Goal: Transaction & Acquisition: Purchase product/service

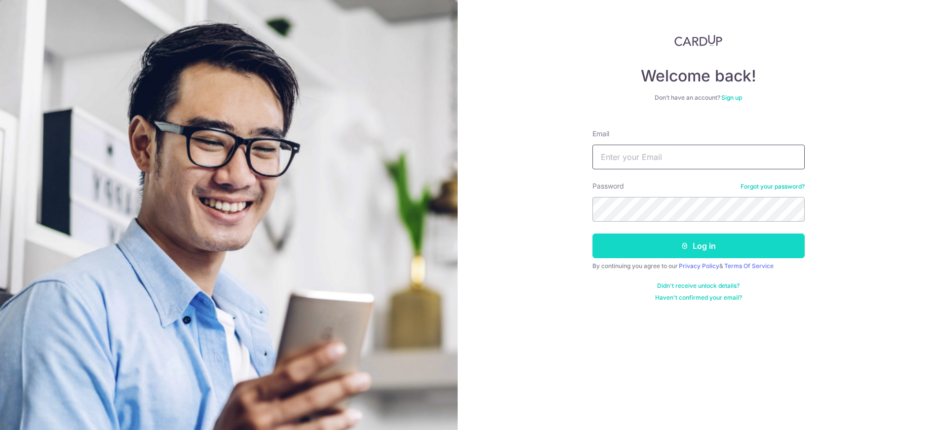
type input "[EMAIL_ADDRESS][DOMAIN_NAME]"
click at [755, 251] on button "Log in" at bounding box center [699, 246] width 212 height 25
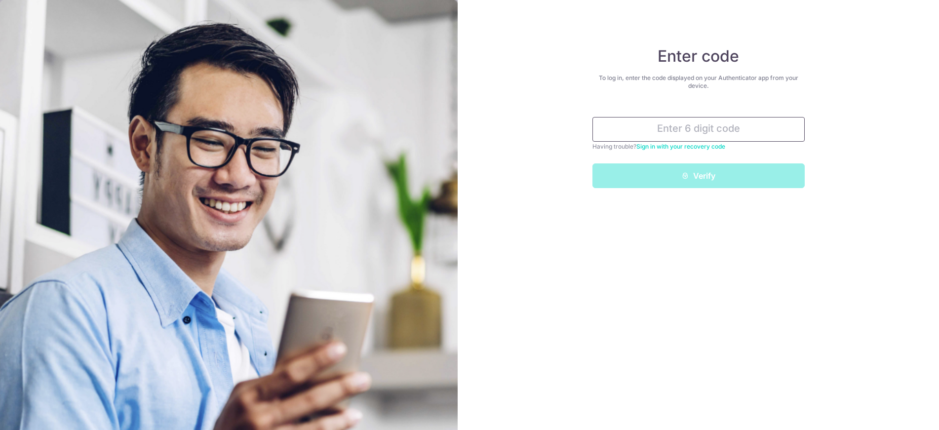
click at [710, 131] on input "text" at bounding box center [699, 129] width 212 height 25
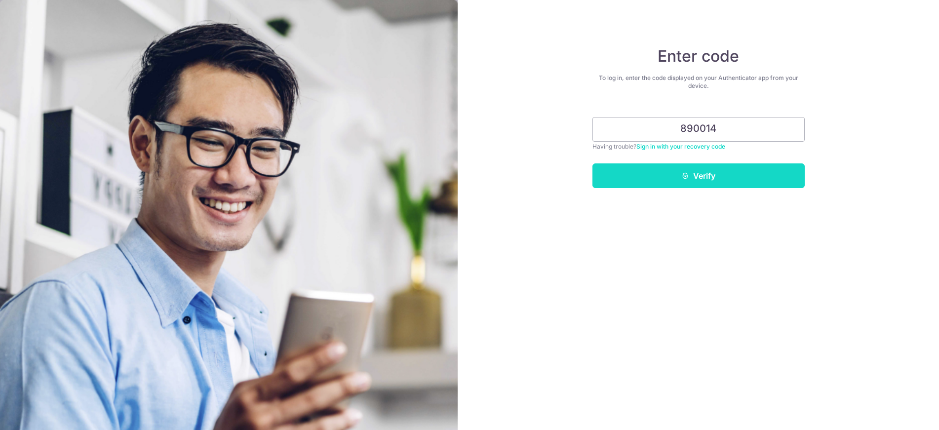
type input "890014"
click at [713, 182] on button "Verify" at bounding box center [699, 175] width 212 height 25
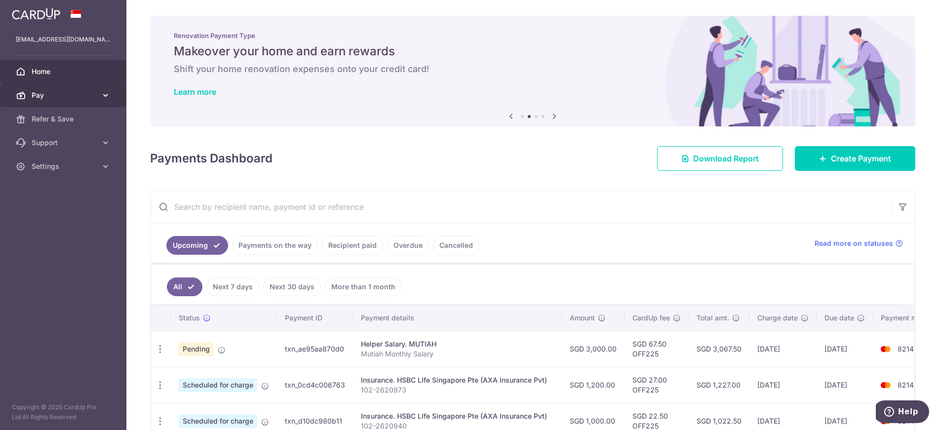
click at [102, 92] on icon at bounding box center [106, 95] width 10 height 10
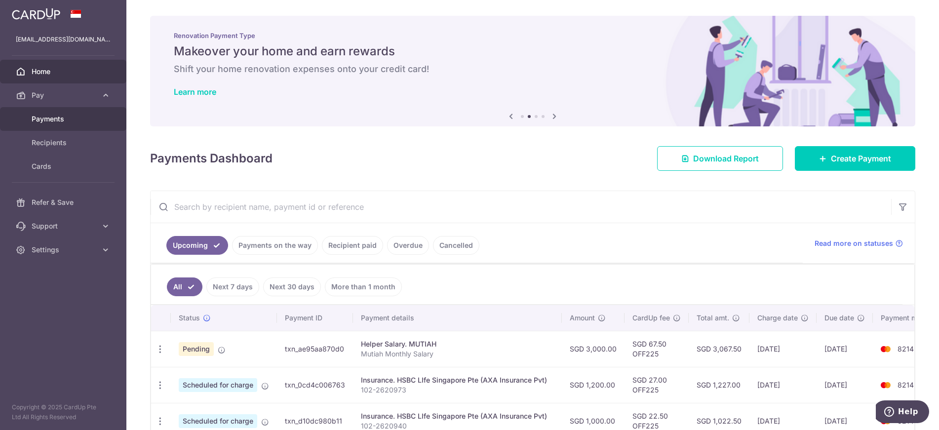
click at [60, 117] on span "Payments" at bounding box center [64, 119] width 65 height 10
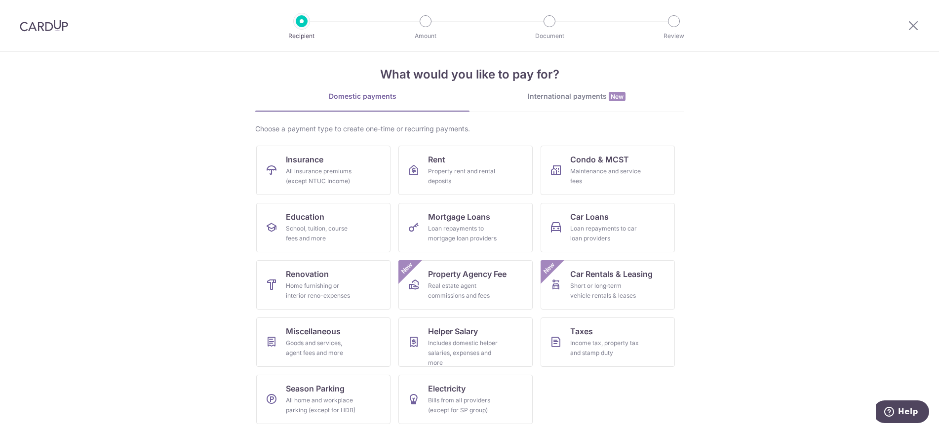
scroll to position [12, 0]
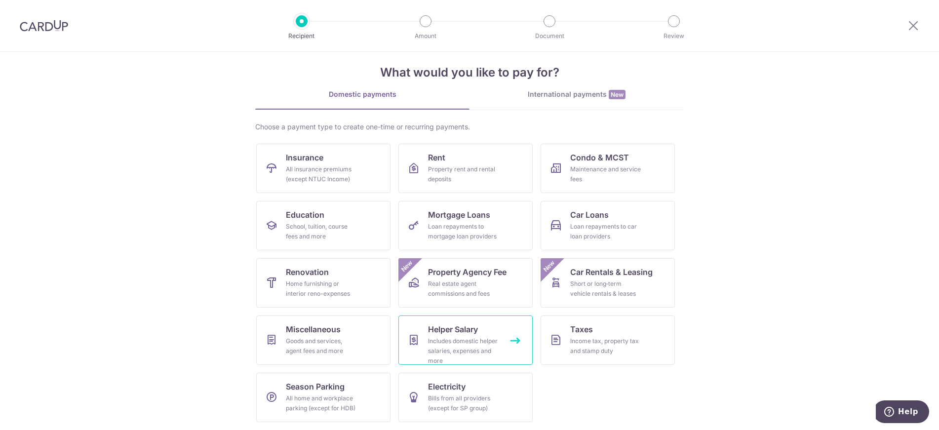
click at [480, 339] on div "Includes domestic helper salaries, expenses and more" at bounding box center [463, 351] width 71 height 30
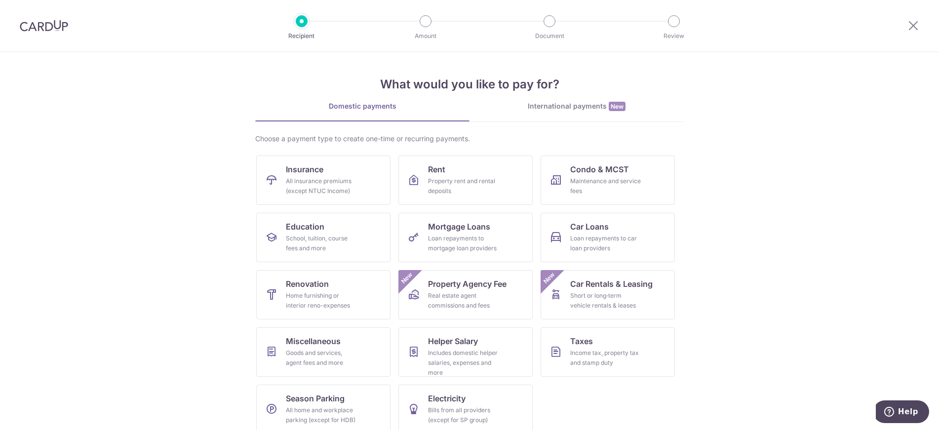
scroll to position [12, 0]
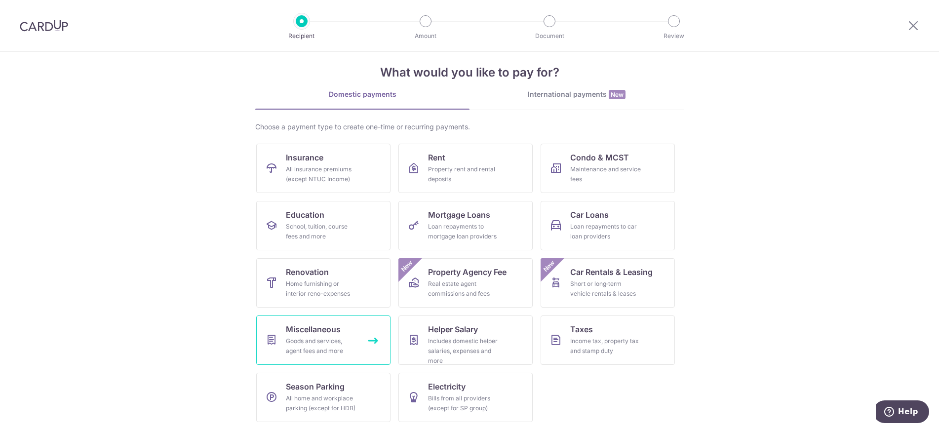
click at [342, 338] on div "Goods and services, agent fees and more" at bounding box center [321, 346] width 71 height 20
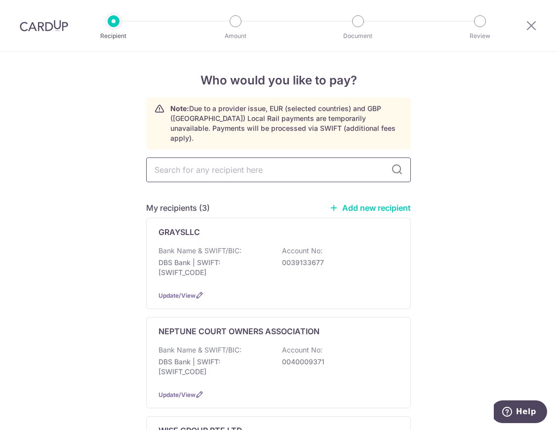
click at [271, 161] on input "text" at bounding box center [278, 170] width 265 height 25
type input "1 assist"
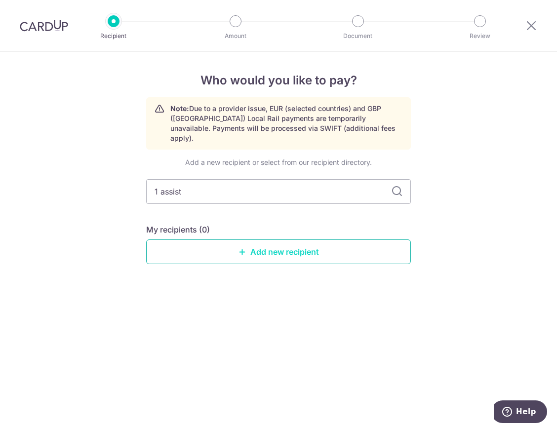
click at [305, 244] on link "Add new recipient" at bounding box center [278, 252] width 265 height 25
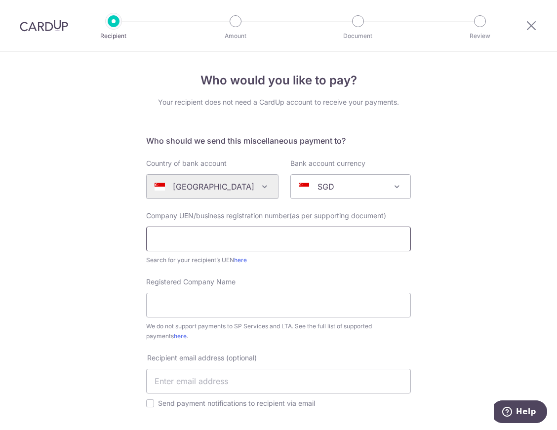
click at [277, 239] on input "text" at bounding box center [278, 239] width 265 height 25
click at [203, 240] on input "text" at bounding box center [278, 239] width 265 height 25
type input "53257337D"
click at [225, 304] on input "Registered Company Name" at bounding box center [278, 305] width 265 height 25
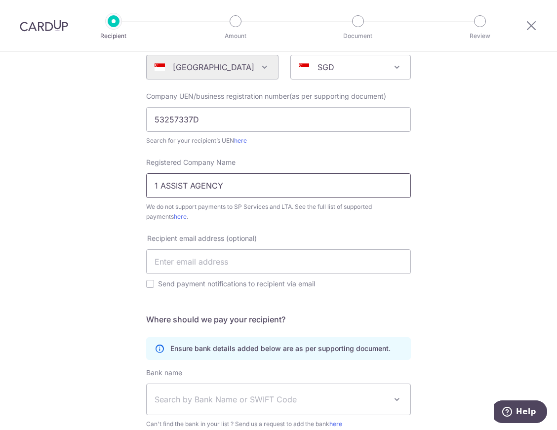
scroll to position [148, 0]
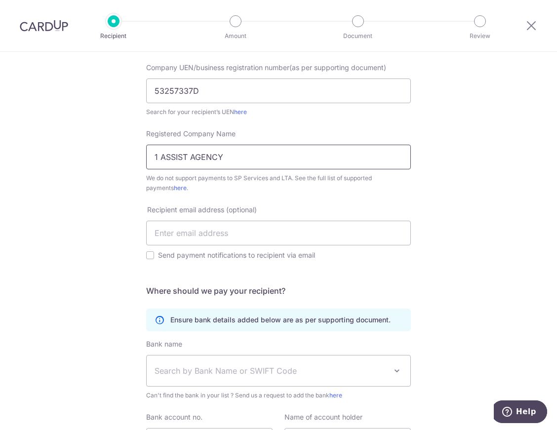
type input "1 ASSIST AGENCY"
drag, startPoint x: 199, startPoint y: 232, endPoint x: 94, endPoint y: 214, distance: 106.2
click at [94, 214] on div "Who would you like to pay? Your recipient does not need a CardUp account to rec…" at bounding box center [278, 218] width 557 height 628
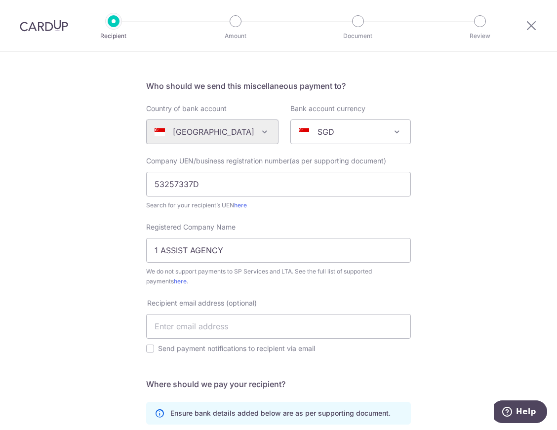
scroll to position [52, 0]
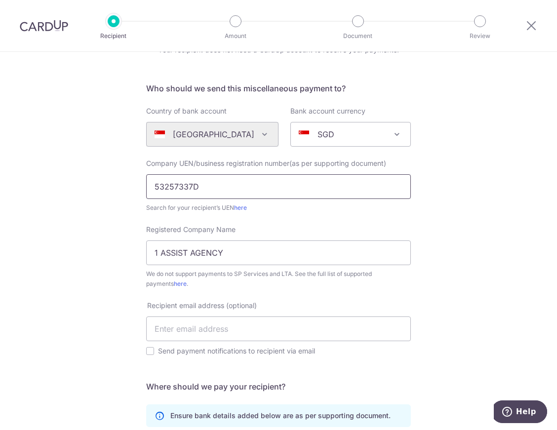
click at [220, 188] on input "53257337D" at bounding box center [278, 186] width 265 height 25
type input "53257337D1AA"
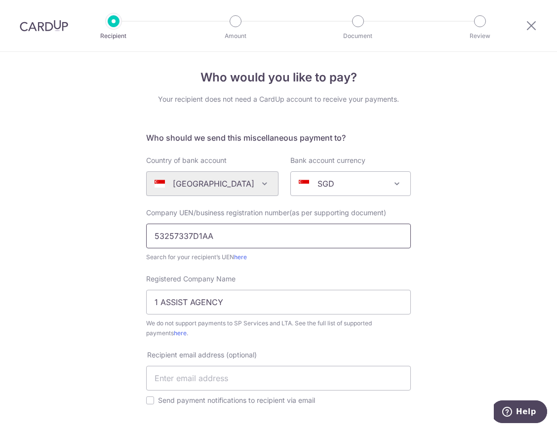
scroll to position [0, 0]
